Goal: Find specific page/section: Find specific page/section

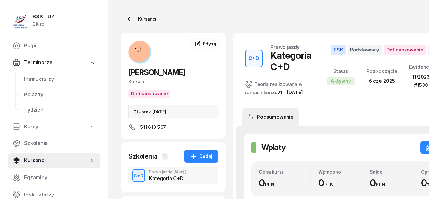
click at [131, 19] on icon at bounding box center [130, 19] width 5 height 4
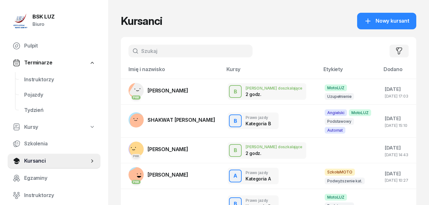
click at [155, 49] on input "text" at bounding box center [191, 51] width 124 height 13
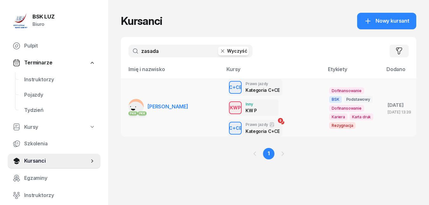
type input "zasada"
click at [174, 109] on span "[PERSON_NAME]" at bounding box center [168, 106] width 41 height 6
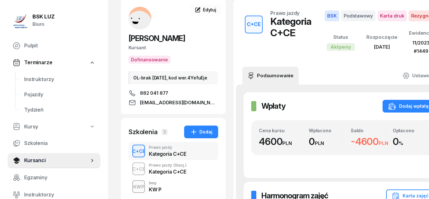
scroll to position [97, 0]
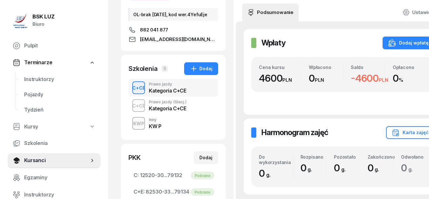
click at [161, 93] on div "Kategoria C+CE" at bounding box center [167, 90] width 37 height 5
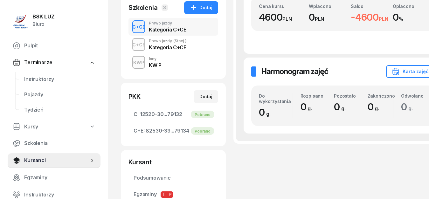
scroll to position [154, 0]
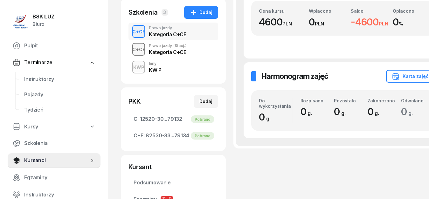
click at [140, 53] on div "C+CE" at bounding box center [139, 50] width 18 height 8
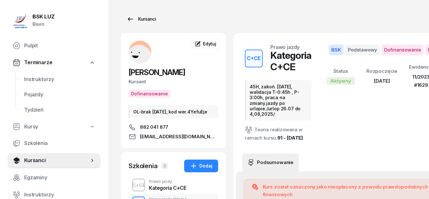
click at [132, 19] on icon at bounding box center [130, 19] width 5 height 4
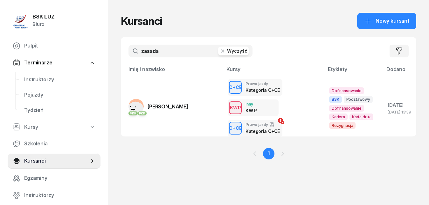
drag, startPoint x: 167, startPoint y: 52, endPoint x: 121, endPoint y: 49, distance: 46.5
click at [129, 49] on input "zasada" at bounding box center [191, 51] width 124 height 13
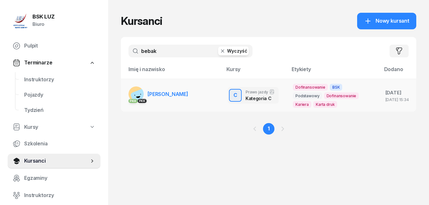
type input "bebak"
click at [154, 91] on span "[PERSON_NAME]" at bounding box center [168, 94] width 41 height 6
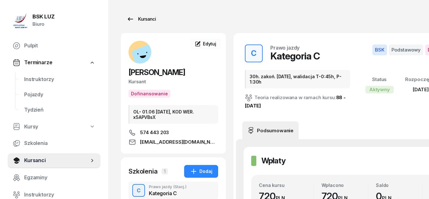
click at [132, 20] on icon at bounding box center [131, 19] width 8 height 8
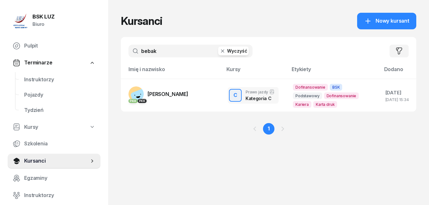
drag, startPoint x: 164, startPoint y: 51, endPoint x: 130, endPoint y: 52, distance: 33.1
click at [130, 52] on input "bebak" at bounding box center [191, 51] width 124 height 13
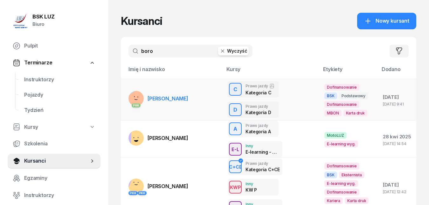
type input "boro"
click at [165, 96] on span "[PERSON_NAME]" at bounding box center [168, 98] width 41 height 6
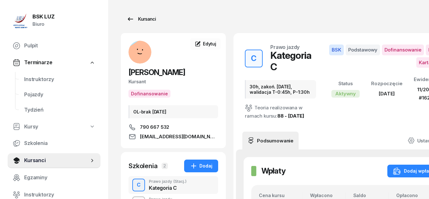
click at [129, 19] on icon at bounding box center [130, 19] width 5 height 4
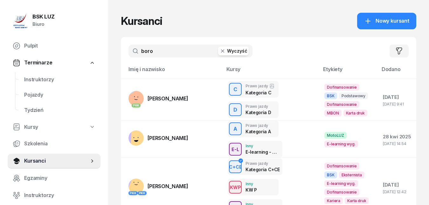
drag, startPoint x: 158, startPoint y: 52, endPoint x: 136, endPoint y: 51, distance: 22.6
click at [136, 51] on input "boro" at bounding box center [191, 51] width 124 height 13
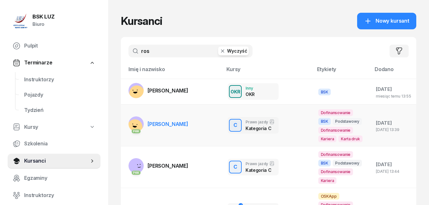
type input "ros"
click at [173, 128] on link "PKK [PERSON_NAME]" at bounding box center [159, 123] width 60 height 15
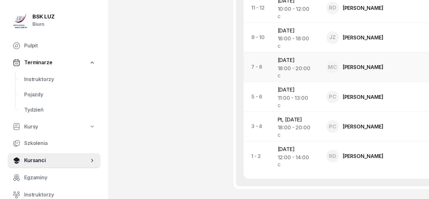
scroll to position [682, 0]
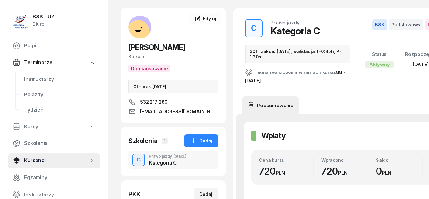
scroll to position [0, 0]
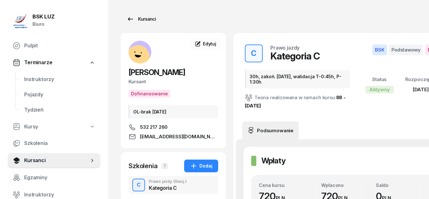
click at [129, 17] on icon at bounding box center [131, 19] width 8 height 8
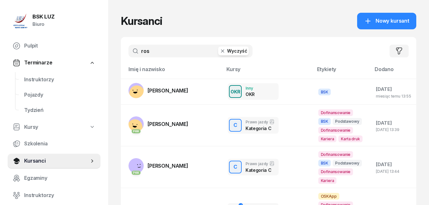
drag, startPoint x: 162, startPoint y: 48, endPoint x: 120, endPoint y: 52, distance: 42.2
click at [129, 52] on input "ros" at bounding box center [191, 51] width 124 height 13
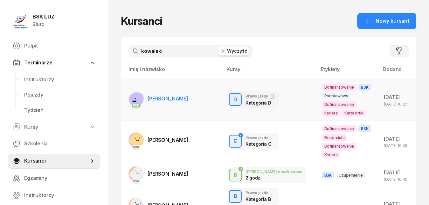
type input "kowalski"
click at [168, 96] on span "[PERSON_NAME]" at bounding box center [168, 98] width 41 height 6
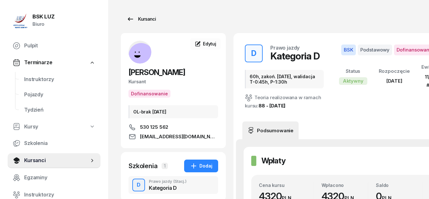
click at [130, 17] on icon at bounding box center [131, 19] width 8 height 8
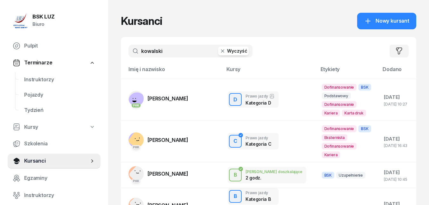
drag, startPoint x: 164, startPoint y: 51, endPoint x: 123, endPoint y: 49, distance: 40.8
click at [129, 49] on input "kowalski" at bounding box center [191, 51] width 124 height 13
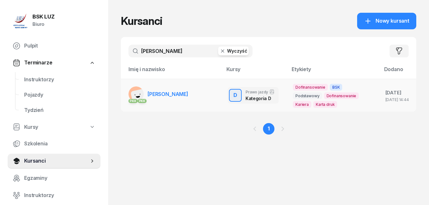
type input "[PERSON_NAME]"
click at [176, 96] on span "[PERSON_NAME]" at bounding box center [168, 94] width 41 height 6
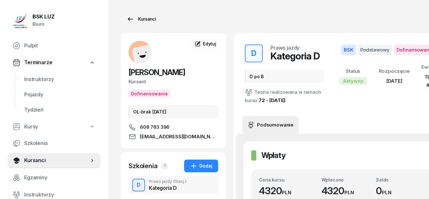
click at [130, 20] on icon at bounding box center [131, 19] width 8 height 8
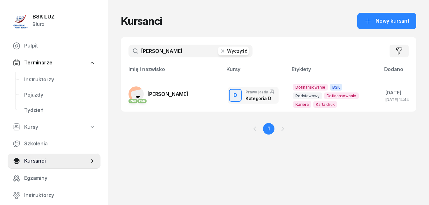
drag, startPoint x: 173, startPoint y: 51, endPoint x: 126, endPoint y: 48, distance: 46.9
click at [129, 48] on input "[PERSON_NAME]" at bounding box center [191, 51] width 124 height 13
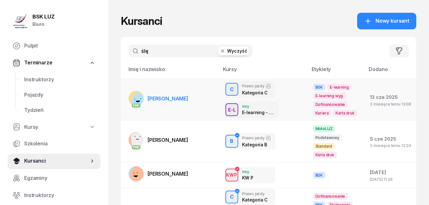
type input "ślę"
click at [166, 97] on span "[PERSON_NAME]" at bounding box center [168, 98] width 41 height 6
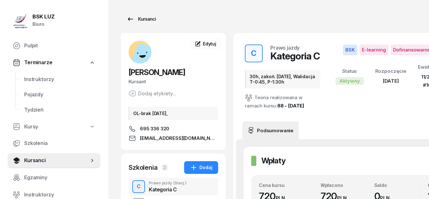
click at [130, 20] on icon at bounding box center [131, 19] width 8 height 8
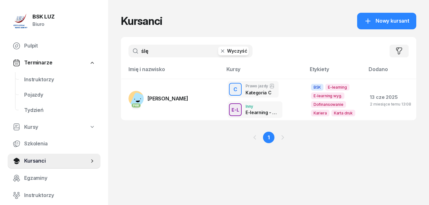
drag, startPoint x: 152, startPoint y: 53, endPoint x: 130, endPoint y: 47, distance: 23.2
click at [130, 47] on input "ślę" at bounding box center [191, 51] width 124 height 13
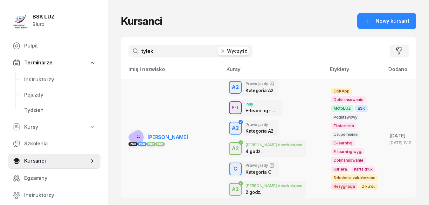
type input "tylek"
click at [163, 139] on span "[PERSON_NAME]" at bounding box center [168, 137] width 41 height 6
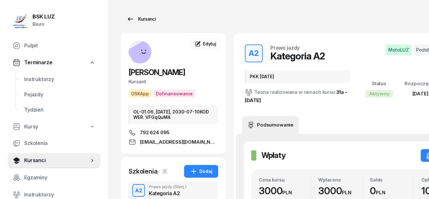
click at [129, 18] on icon at bounding box center [131, 19] width 8 height 8
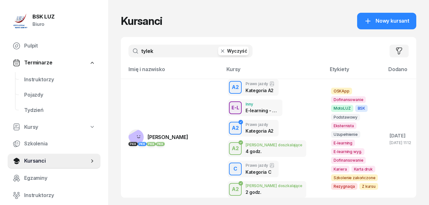
drag, startPoint x: 154, startPoint y: 50, endPoint x: 127, endPoint y: 48, distance: 27.2
click at [129, 48] on input "tylek" at bounding box center [191, 51] width 124 height 13
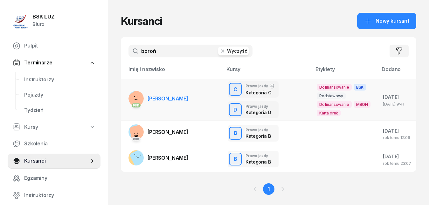
type input "boroń"
click at [165, 100] on span "[PERSON_NAME]" at bounding box center [168, 98] width 41 height 6
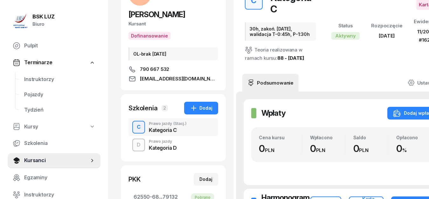
scroll to position [65, 0]
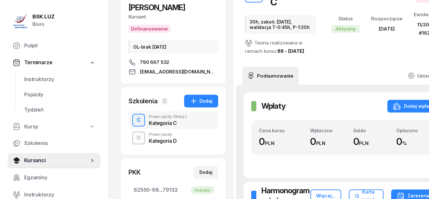
click at [142, 120] on div "C" at bounding box center [138, 120] width 9 height 11
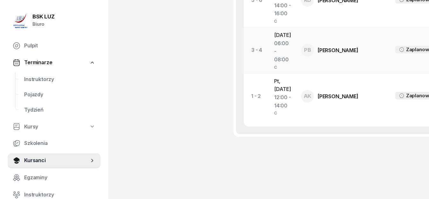
scroll to position [897, 0]
click at [43, 77] on span "Instruktorzy" at bounding box center [59, 79] width 71 height 8
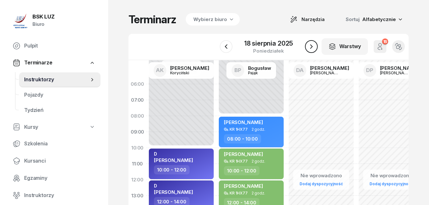
click at [311, 45] on icon "button" at bounding box center [311, 46] width 3 height 4
click at [311, 45] on icon "button" at bounding box center [312, 46] width 3 height 4
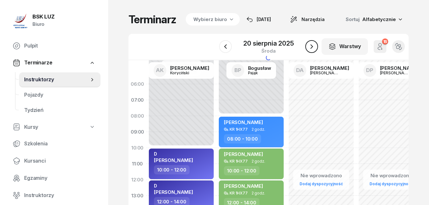
click at [311, 45] on icon "button" at bounding box center [312, 46] width 3 height 4
click at [311, 45] on icon "button" at bounding box center [311, 46] width 3 height 4
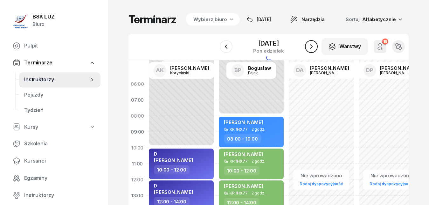
click at [311, 45] on icon "button" at bounding box center [311, 46] width 3 height 4
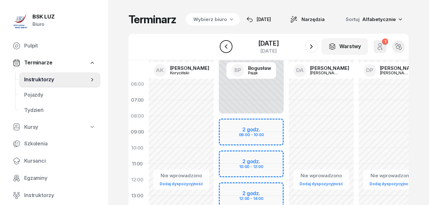
click at [224, 47] on icon "button" at bounding box center [226, 47] width 8 height 8
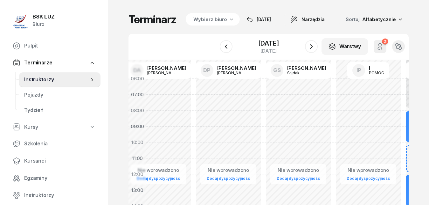
drag, startPoint x: 346, startPoint y: 117, endPoint x: 183, endPoint y: 112, distance: 163.3
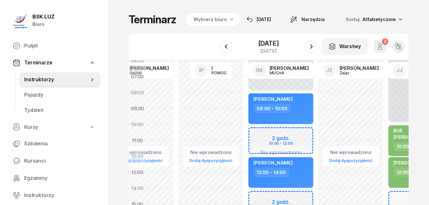
drag, startPoint x: 350, startPoint y: 110, endPoint x: 193, endPoint y: 93, distance: 158.2
click at [246, 93] on div "Nie wprowadzono Dodaj dyspozycyjność" at bounding box center [281, 204] width 70 height 302
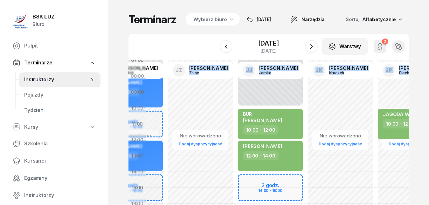
scroll to position [48, 538]
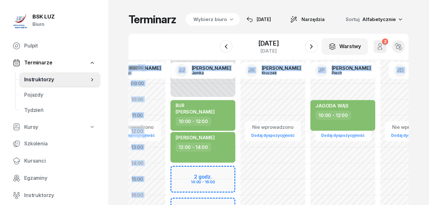
drag, startPoint x: 357, startPoint y: 99, endPoint x: 139, endPoint y: 74, distance: 219.4
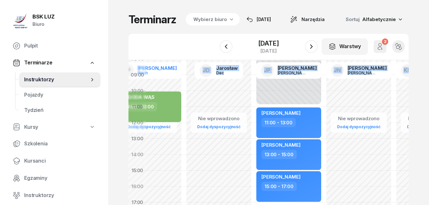
drag, startPoint x: 329, startPoint y: 81, endPoint x: 164, endPoint y: 73, distance: 165.1
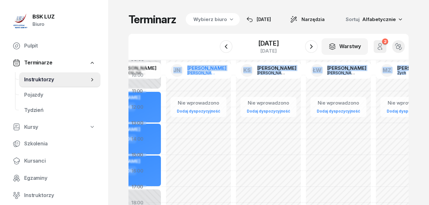
scroll to position [76, 926]
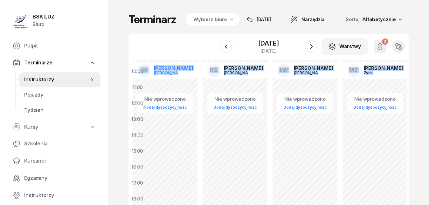
drag, startPoint x: 341, startPoint y: 87, endPoint x: 151, endPoint y: 67, distance: 190.6
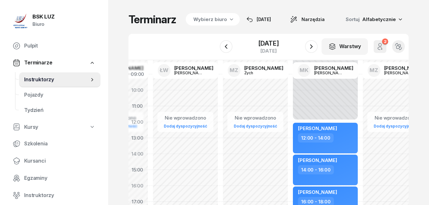
scroll to position [59, 1052]
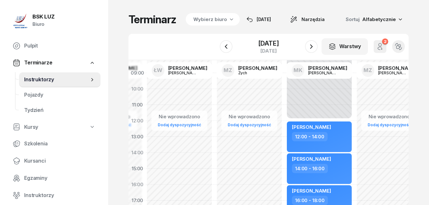
drag, startPoint x: 314, startPoint y: 91, endPoint x: 188, endPoint y: 109, distance: 127.2
click at [215, 109] on div "Nie wprowadzono Dodaj dyspozycyjność" at bounding box center [250, 168] width 70 height 302
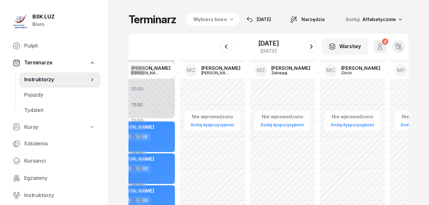
drag, startPoint x: 325, startPoint y: 99, endPoint x: 149, endPoint y: 99, distance: 176.6
click at [178, 99] on div "Niedostępny 00:00 - 12:00 Niedostępny 20:00 - 23:59 [PERSON_NAME] 12:00 - 14:00…" at bounding box center [213, 168] width 70 height 302
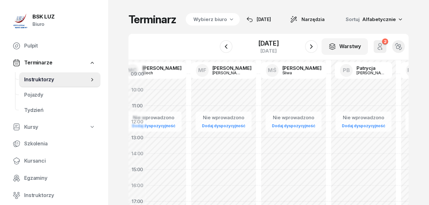
drag, startPoint x: 338, startPoint y: 89, endPoint x: 159, endPoint y: 90, distance: 179.5
click at [189, 90] on div "Nie wprowadzono Dodaj dyspozycyjność" at bounding box center [224, 169] width 70 height 302
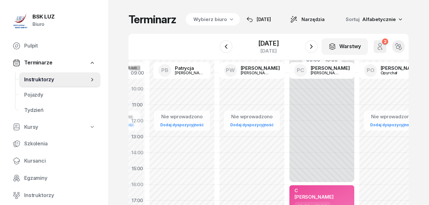
drag, startPoint x: 337, startPoint y: 92, endPoint x: 159, endPoint y: 91, distance: 177.9
click at [217, 91] on div "Nie wprowadzono Dodaj dyspozycyjność" at bounding box center [252, 168] width 70 height 302
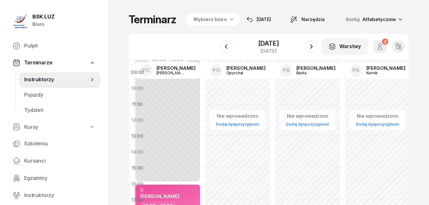
drag, startPoint x: 319, startPoint y: 91, endPoint x: 162, endPoint y: 91, distance: 156.3
click at [203, 91] on div "Niedostępny 00:00 - 16:00 Niedostępny 20:00 - 23:59 C [PERSON_NAME] 16:00 - 18:…" at bounding box center [238, 168] width 70 height 302
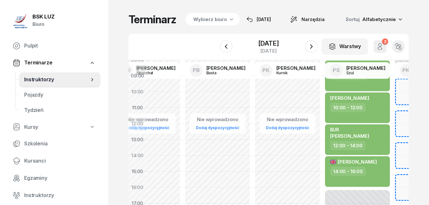
scroll to position [60, 1925]
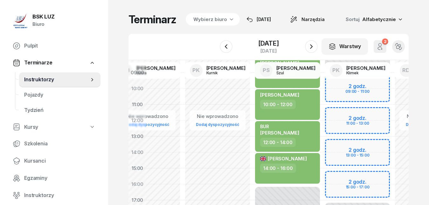
drag, startPoint x: 331, startPoint y: 91, endPoint x: 172, endPoint y: 91, distance: 158.8
click at [183, 91] on div "Nie wprowadzono Dodaj dyspozycyjność" at bounding box center [218, 168] width 70 height 302
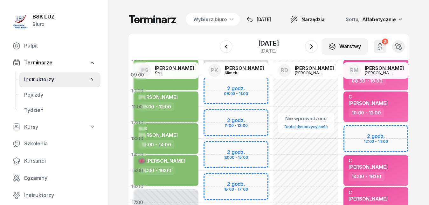
drag, startPoint x: 309, startPoint y: 89, endPoint x: 188, endPoint y: 91, distance: 121.0
click at [188, 91] on div "[PERSON_NAME] 10:00 - 12:00" at bounding box center [166, 106] width 65 height 31
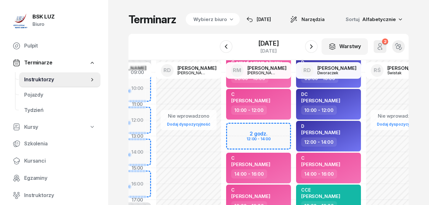
scroll to position [61, 2191]
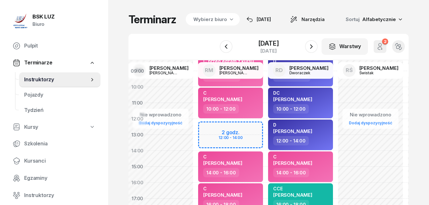
drag, startPoint x: 312, startPoint y: 88, endPoint x: 167, endPoint y: 85, distance: 145.2
click at [196, 85] on div "Nie wprowadzono Dodaj dyspozycyjność" at bounding box center [231, 166] width 70 height 302
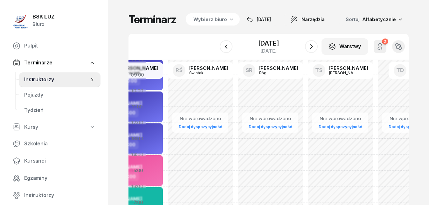
drag, startPoint x: 349, startPoint y: 83, endPoint x: 178, endPoint y: 87, distance: 171.6
click at [236, 87] on div "Nie wprowadzono Dodaj dyspozycyjność" at bounding box center [271, 170] width 70 height 302
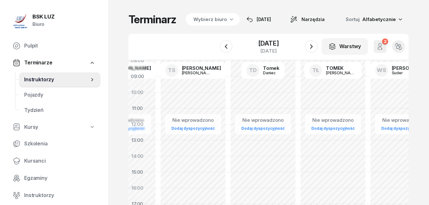
drag, startPoint x: 350, startPoint y: 88, endPoint x: 255, endPoint y: 89, distance: 95.8
click at [228, 89] on div "Nie wprowadzono Dodaj dyspozycyjność" at bounding box center [263, 172] width 70 height 302
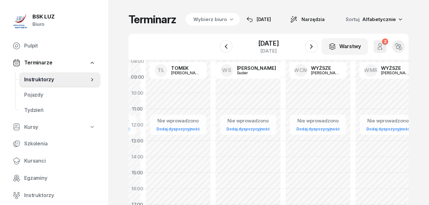
drag, startPoint x: 352, startPoint y: 87, endPoint x: 198, endPoint y: 87, distance: 154.7
click at [213, 87] on div "Nie wprowadzono Dodaj dyspozycyjność" at bounding box center [248, 172] width 70 height 302
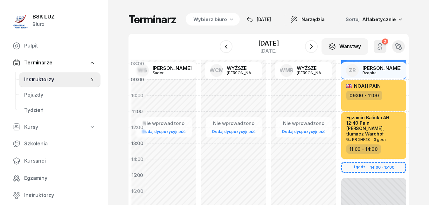
scroll to position [55, 2753]
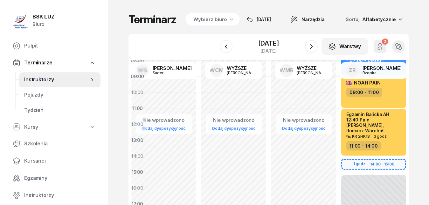
drag, startPoint x: 334, startPoint y: 85, endPoint x: 202, endPoint y: 84, distance: 131.8
click at [269, 84] on div "Nie wprowadzono Dodaj dyspozycyjność" at bounding box center [304, 172] width 70 height 302
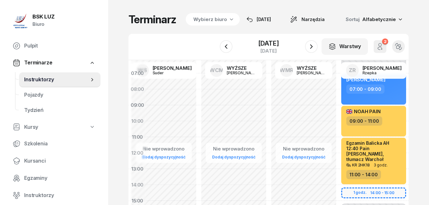
scroll to position [27, 2753]
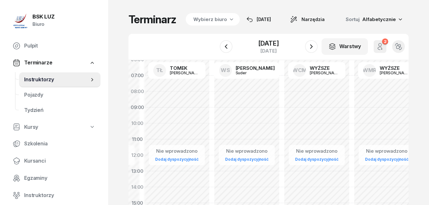
drag, startPoint x: 308, startPoint y: 83, endPoint x: 246, endPoint y: 114, distance: 69.7
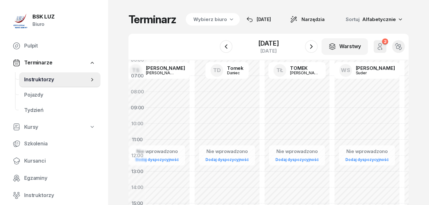
drag, startPoint x: 144, startPoint y: 116, endPoint x: 303, endPoint y: 121, distance: 158.9
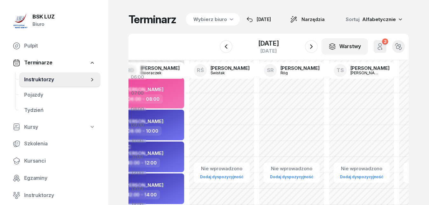
drag, startPoint x: 204, startPoint y: 122, endPoint x: 369, endPoint y: 134, distance: 165.9
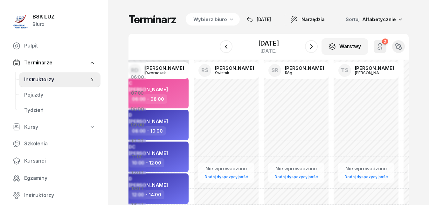
scroll to position [7, 2181]
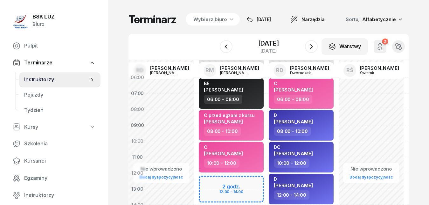
drag, startPoint x: 286, startPoint y: 129, endPoint x: 398, endPoint y: 130, distance: 112.0
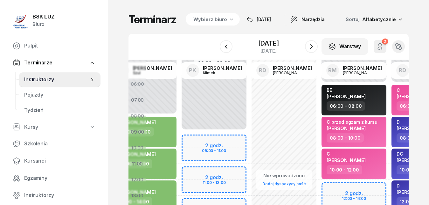
scroll to position [0, 1967]
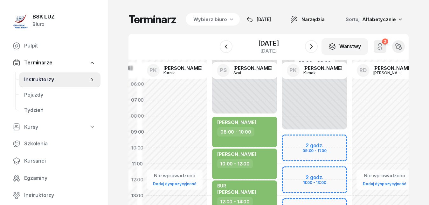
drag, startPoint x: 185, startPoint y: 120, endPoint x: 396, endPoint y: 143, distance: 212.9
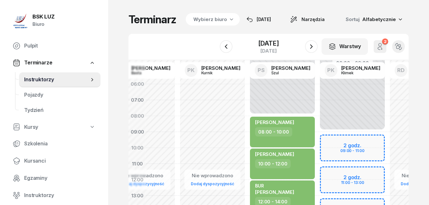
scroll to position [4, 1928]
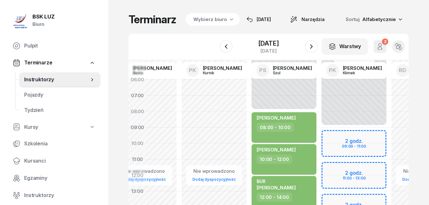
drag, startPoint x: 180, startPoint y: 103, endPoint x: 219, endPoint y: 99, distance: 39.6
click at [311, 49] on icon "button" at bounding box center [312, 47] width 8 height 8
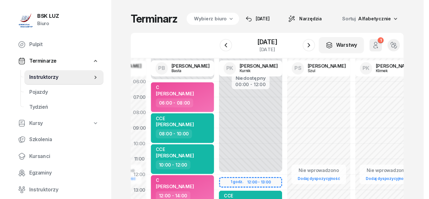
scroll to position [0, 1889]
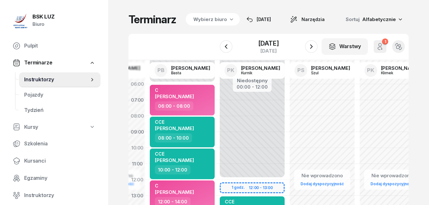
drag, startPoint x: 238, startPoint y: 123, endPoint x: 276, endPoint y: 127, distance: 38.4
click at [228, 48] on icon "button" at bounding box center [226, 47] width 8 height 8
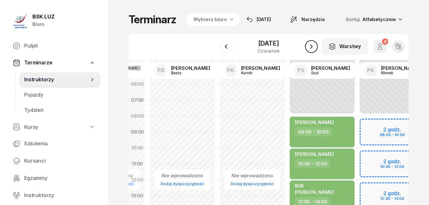
click at [315, 48] on icon "button" at bounding box center [312, 47] width 8 height 8
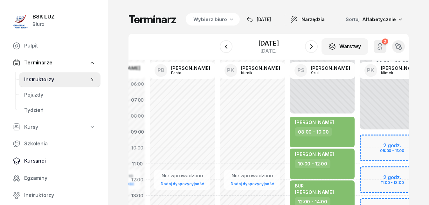
click at [39, 159] on span "Kursanci" at bounding box center [59, 161] width 71 height 8
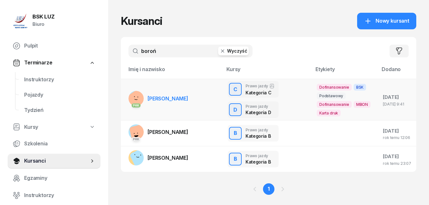
click at [174, 100] on span "[PERSON_NAME]" at bounding box center [168, 98] width 41 height 6
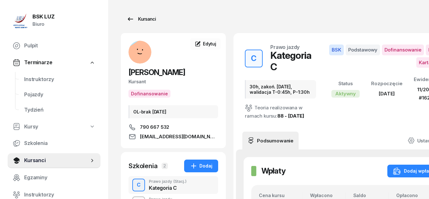
click at [130, 18] on icon at bounding box center [131, 19] width 8 height 8
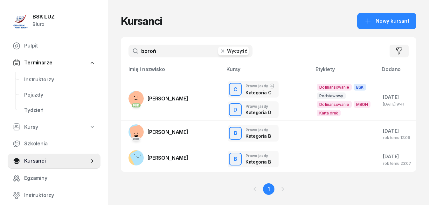
drag, startPoint x: 164, startPoint y: 48, endPoint x: 126, endPoint y: 50, distance: 37.9
click at [129, 50] on input "boroń" at bounding box center [191, 51] width 124 height 13
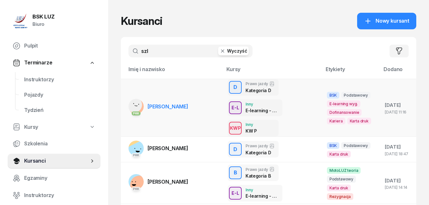
type input "szl"
click at [188, 106] on span "[PERSON_NAME]" at bounding box center [168, 106] width 41 height 6
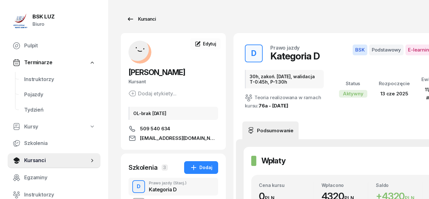
click at [131, 19] on icon at bounding box center [130, 19] width 5 height 4
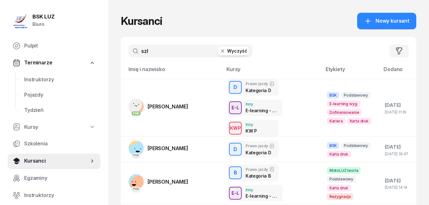
drag, startPoint x: 152, startPoint y: 49, endPoint x: 118, endPoint y: 48, distance: 33.8
click at [129, 48] on input "szl" at bounding box center [191, 51] width 124 height 13
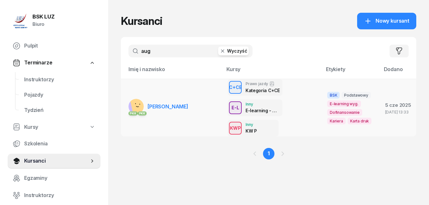
type input "aug"
click at [174, 107] on span "[PERSON_NAME]" at bounding box center [168, 106] width 41 height 6
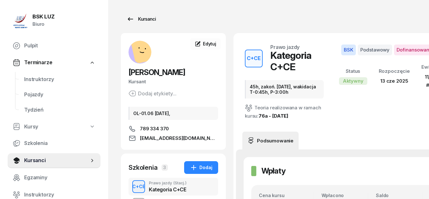
click at [130, 18] on icon at bounding box center [131, 19] width 8 height 8
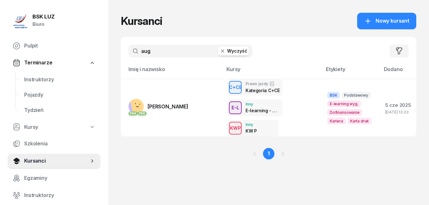
drag, startPoint x: 152, startPoint y: 51, endPoint x: 136, endPoint y: 50, distance: 16.0
click at [136, 50] on input "aug" at bounding box center [191, 51] width 124 height 13
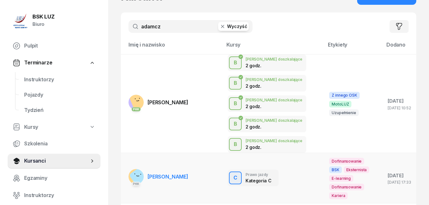
scroll to position [32, 0]
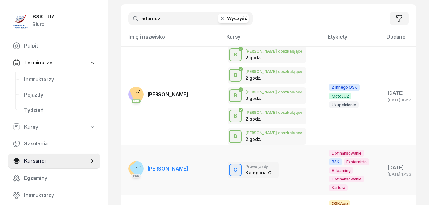
type input "adamcz"
click at [179, 170] on span "[PERSON_NAME]" at bounding box center [168, 168] width 41 height 6
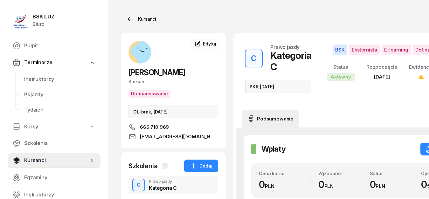
click at [127, 18] on icon at bounding box center [131, 19] width 8 height 8
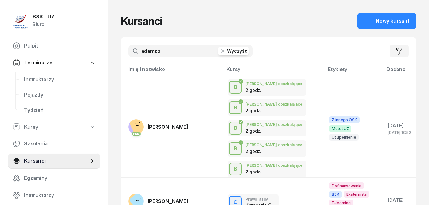
drag, startPoint x: 130, startPoint y: 50, endPoint x: 118, endPoint y: 49, distance: 12.8
click at [129, 49] on input "adamcz" at bounding box center [191, 51] width 124 height 13
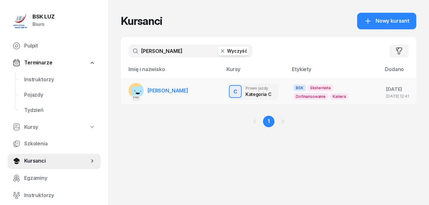
type input "[PERSON_NAME]"
click at [180, 90] on span "[PERSON_NAME]" at bounding box center [168, 90] width 41 height 6
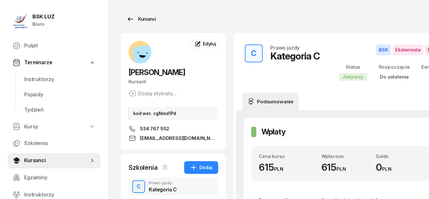
click at [130, 19] on icon at bounding box center [131, 19] width 8 height 8
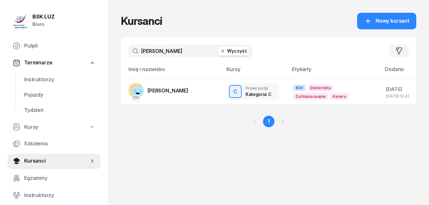
drag, startPoint x: 152, startPoint y: 49, endPoint x: 122, endPoint y: 46, distance: 31.0
click at [129, 46] on input "[PERSON_NAME]" at bounding box center [191, 51] width 124 height 13
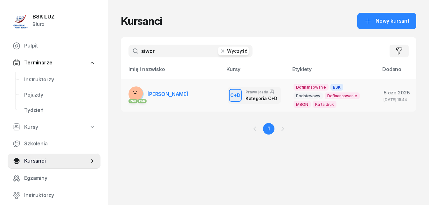
type input "siwor"
click at [163, 94] on span "[PERSON_NAME]" at bounding box center [168, 94] width 41 height 6
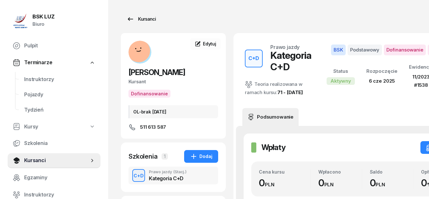
click at [130, 19] on icon at bounding box center [130, 19] width 5 height 4
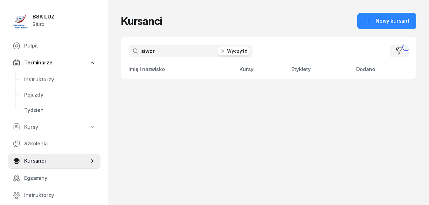
drag, startPoint x: 156, startPoint y: 53, endPoint x: 130, endPoint y: 53, distance: 26.1
click at [130, 53] on input "siwor" at bounding box center [191, 51] width 124 height 13
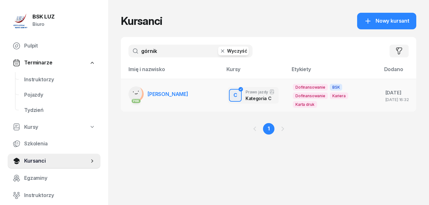
type input "górnik"
click at [166, 98] on link "PKK [PERSON_NAME]" at bounding box center [159, 93] width 60 height 15
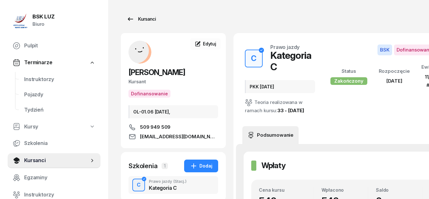
click at [131, 19] on icon at bounding box center [130, 19] width 5 height 4
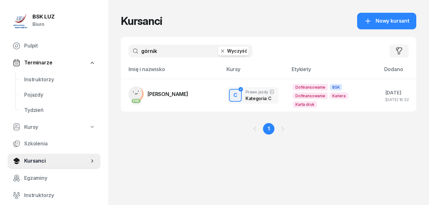
drag, startPoint x: 163, startPoint y: 51, endPoint x: 121, endPoint y: 47, distance: 42.2
click at [129, 48] on input "górnik" at bounding box center [191, 51] width 124 height 13
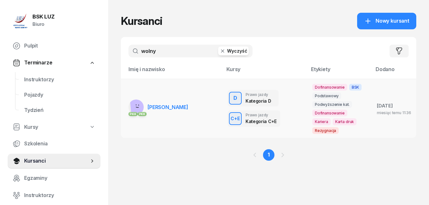
type input "wolny"
click at [156, 104] on span "[PERSON_NAME]" at bounding box center [168, 107] width 41 height 6
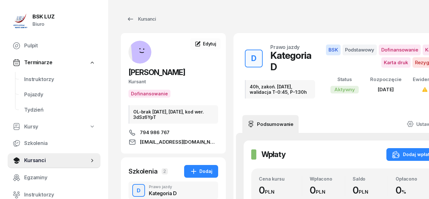
scroll to position [32, 0]
